Goal: Information Seeking & Learning: Learn about a topic

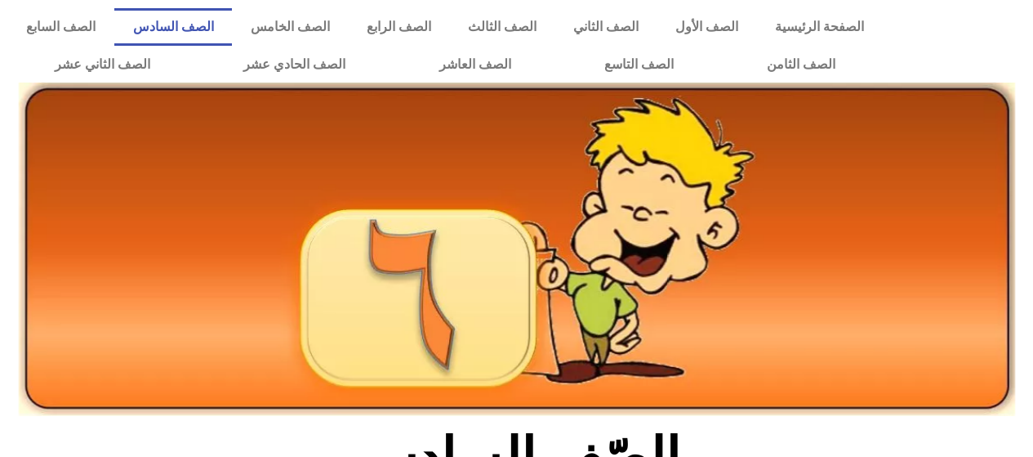
scroll to position [251, 0]
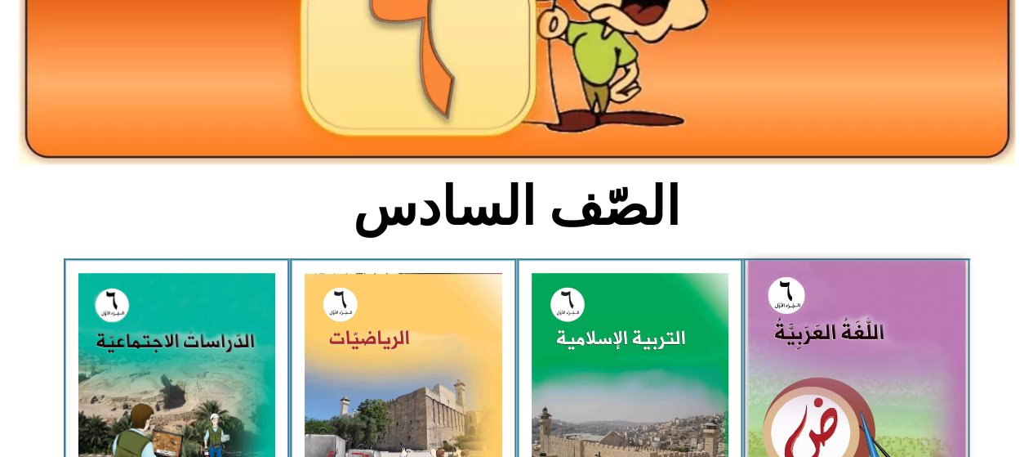
drag, startPoint x: 0, startPoint y: 0, endPoint x: 819, endPoint y: 391, distance: 907.3
click at [819, 391] on img at bounding box center [856, 396] width 217 height 271
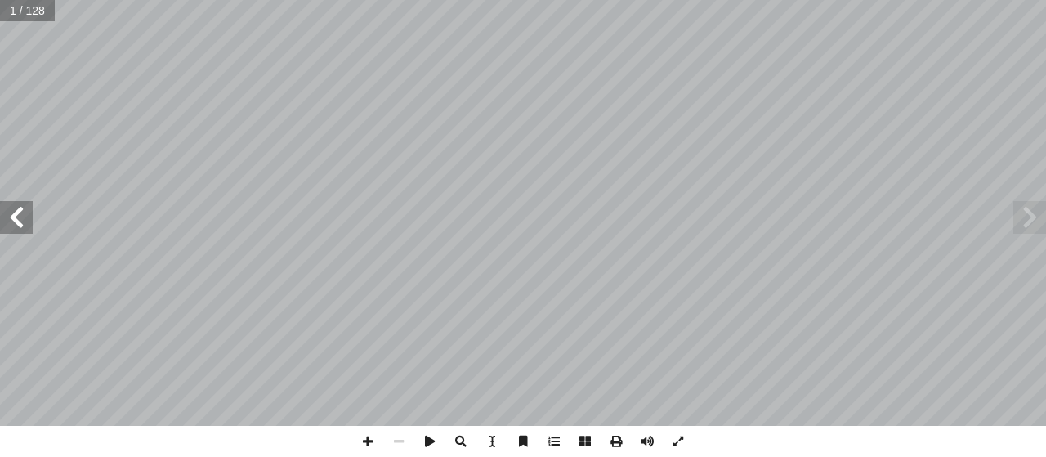
click at [16, 204] on div "ُ ة َّ ي ِ ب َ ر َ الع ُ ة َ غ ُّ الل ليف: أ � ّ فريق الت ) ً � ق ّ . [PERSON_N…" at bounding box center [523, 213] width 1046 height 426
click at [20, 230] on span at bounding box center [16, 217] width 33 height 33
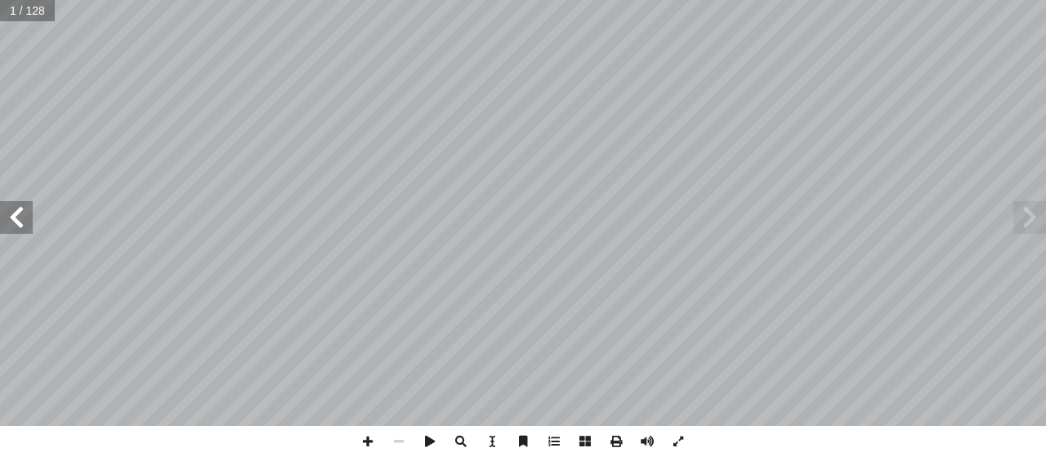
click at [20, 230] on span at bounding box center [16, 217] width 33 height 33
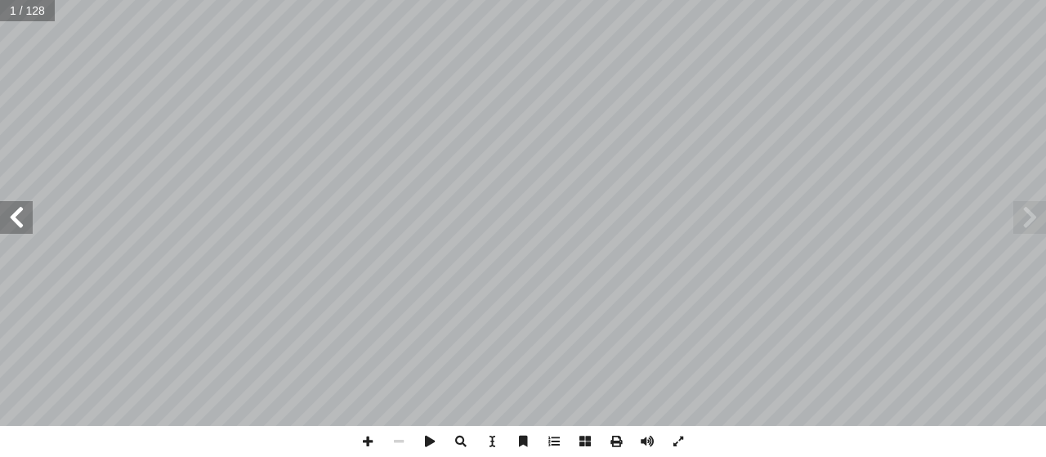
click at [20, 230] on span at bounding box center [16, 217] width 33 height 33
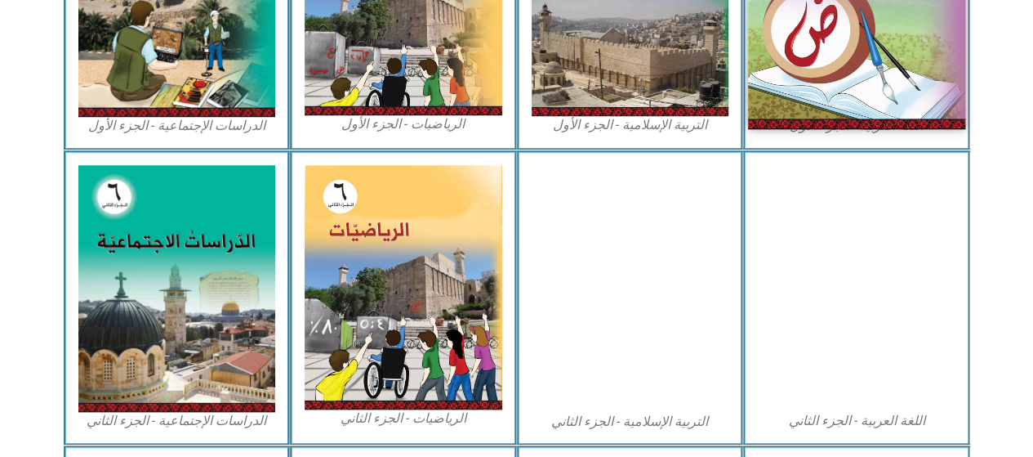
scroll to position [658, 0]
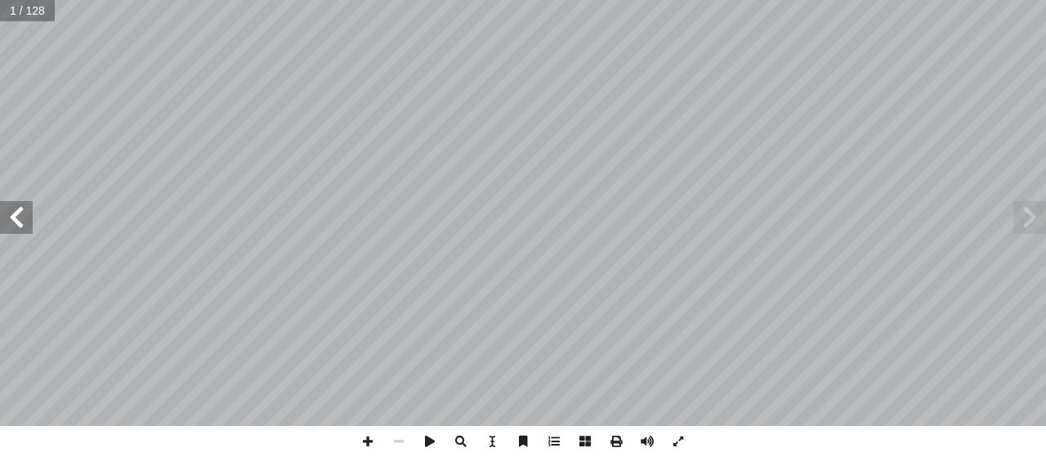
click at [32, 223] on span at bounding box center [16, 217] width 33 height 33
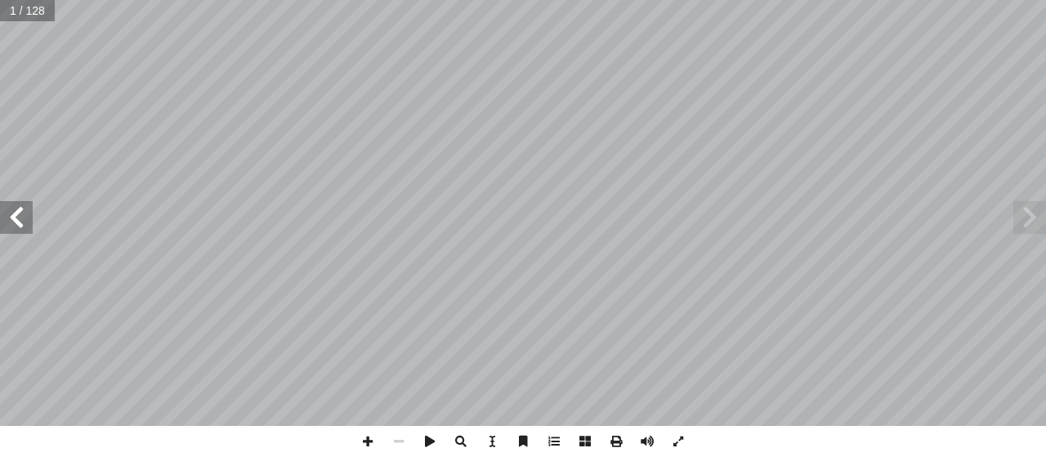
click at [32, 223] on span at bounding box center [16, 217] width 33 height 33
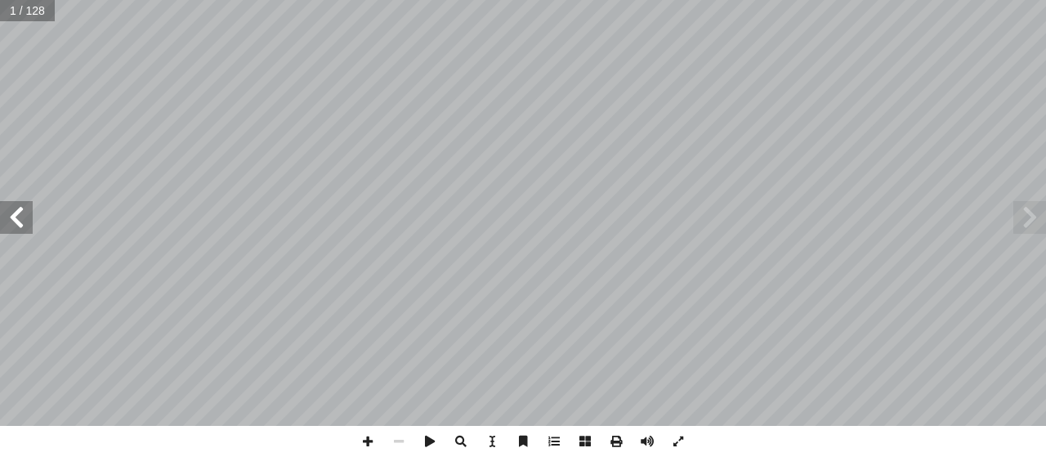
click at [32, 223] on span at bounding box center [16, 217] width 33 height 33
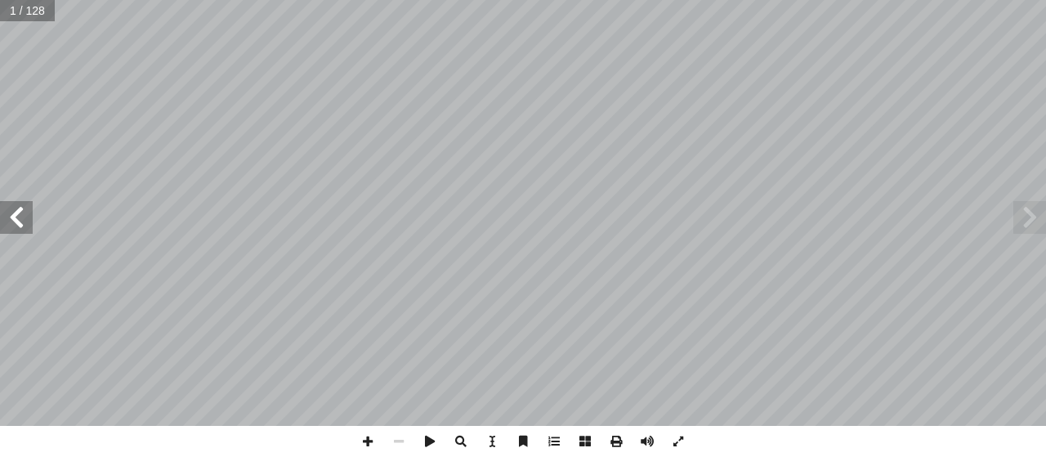
click at [32, 223] on span at bounding box center [16, 217] width 33 height 33
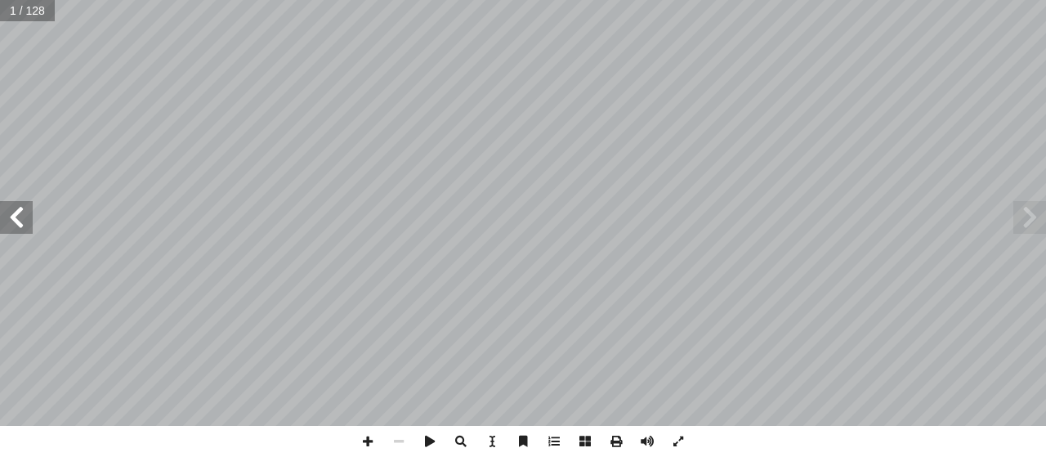
click at [32, 223] on span at bounding box center [16, 217] width 33 height 33
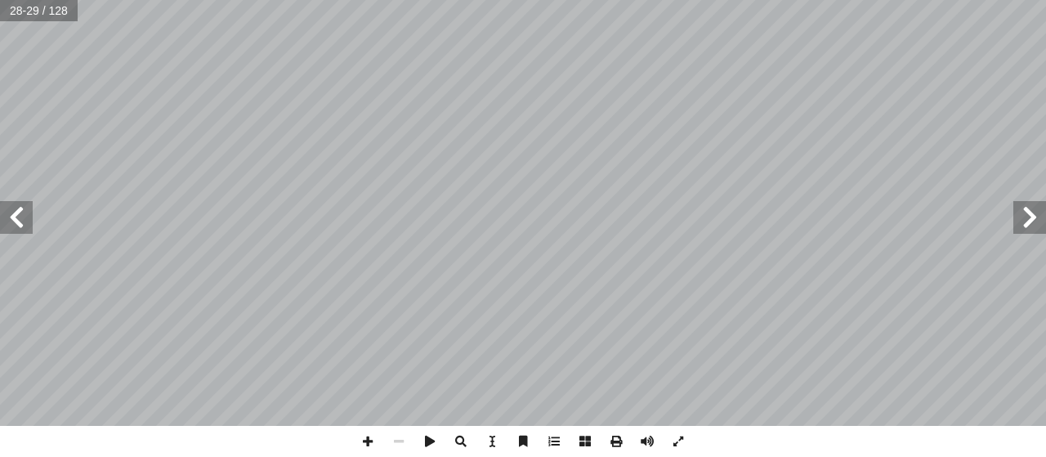
click at [32, 223] on span at bounding box center [16, 217] width 33 height 33
click at [1025, 218] on span at bounding box center [1029, 217] width 33 height 33
click at [671, 449] on span at bounding box center [678, 441] width 31 height 31
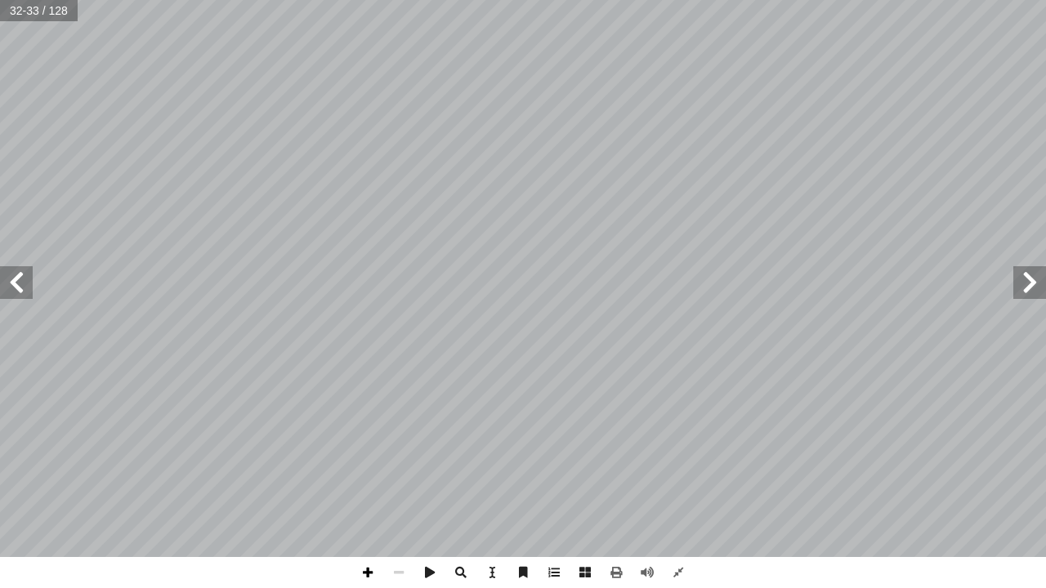
click at [357, 456] on span at bounding box center [367, 572] width 31 height 31
click at [370, 456] on span at bounding box center [367, 572] width 31 height 31
